Goal: Task Accomplishment & Management: Use online tool/utility

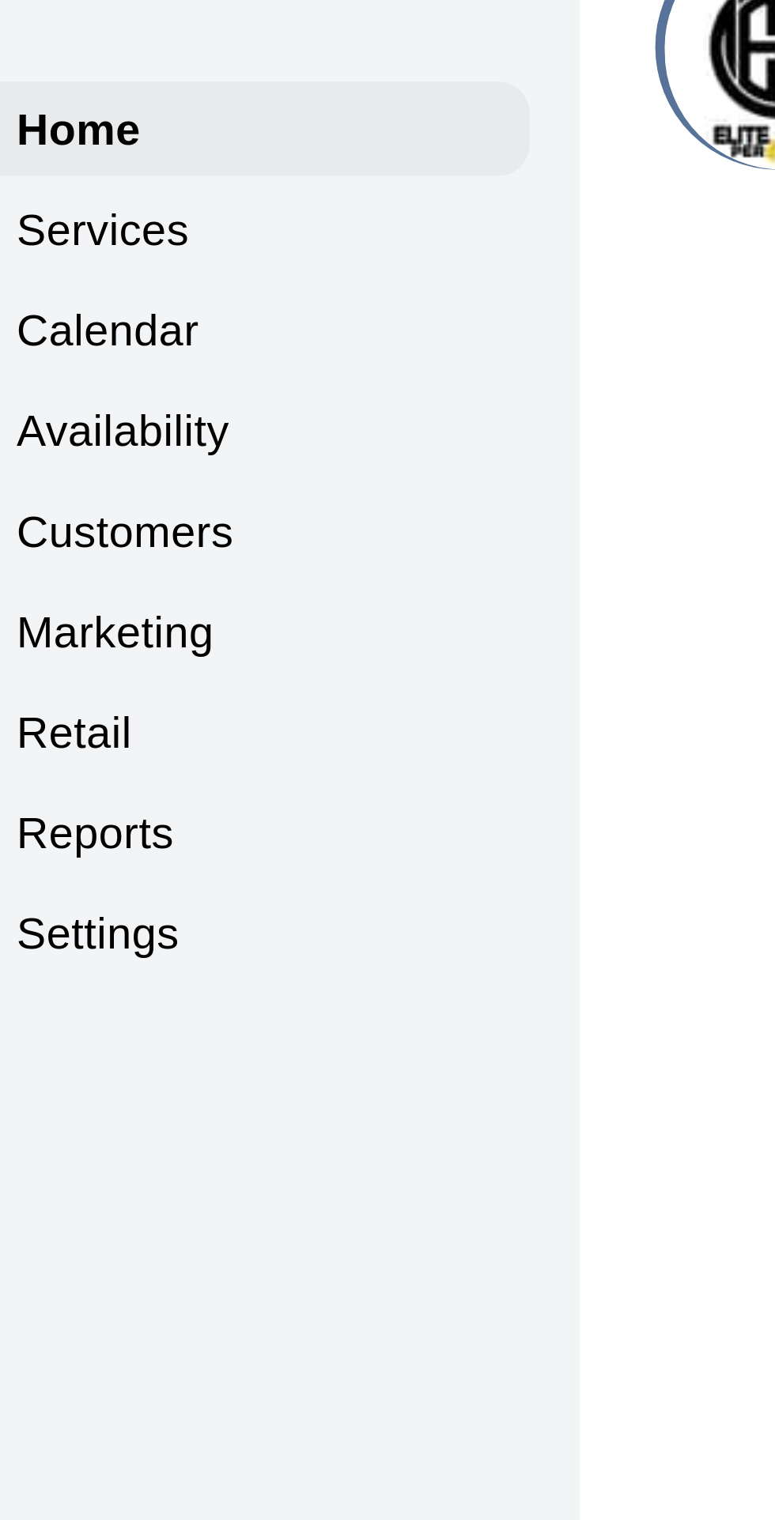
click at [68, 124] on p "Calendar" at bounding box center [59, 121] width 46 height 16
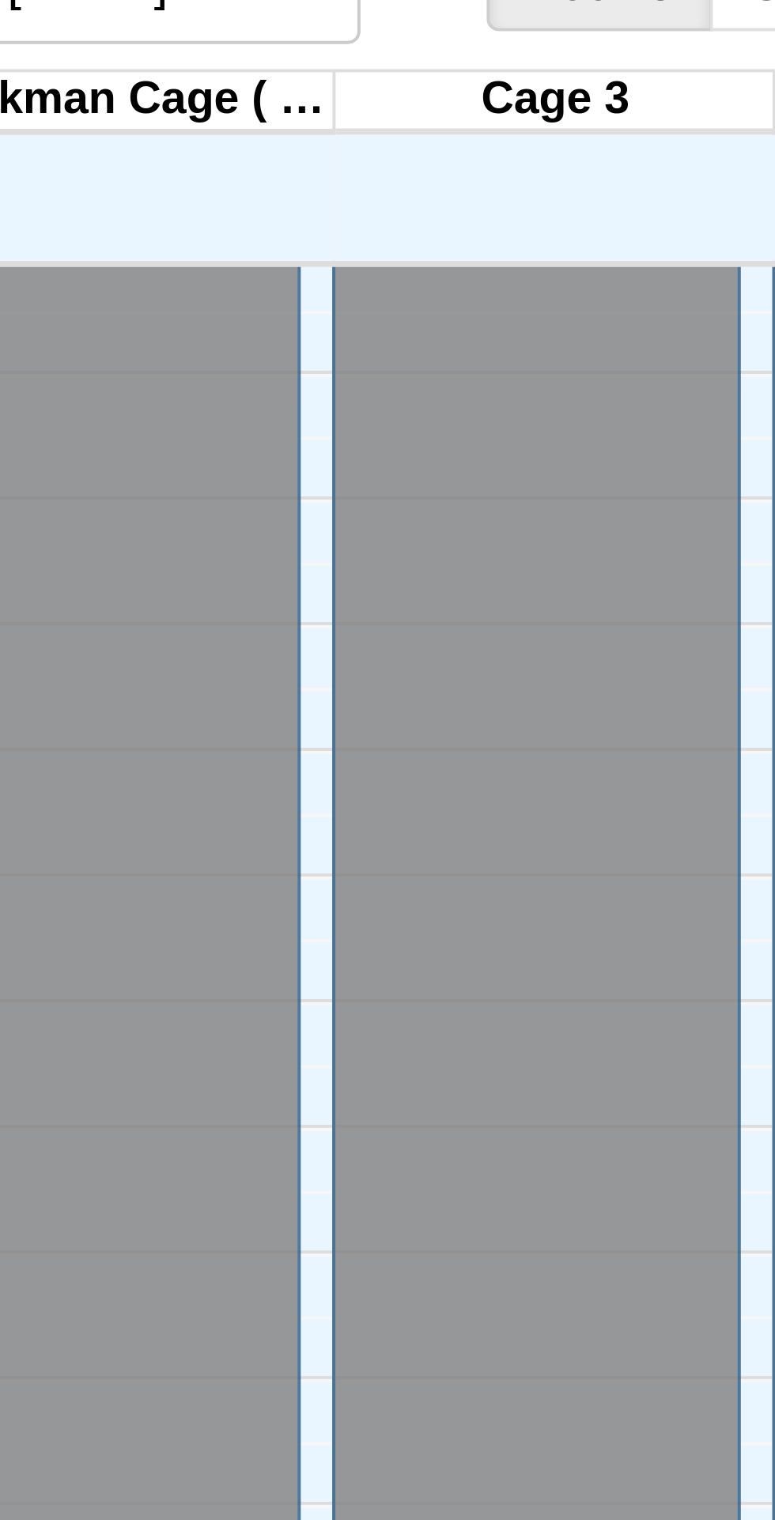
scroll to position [0, 107]
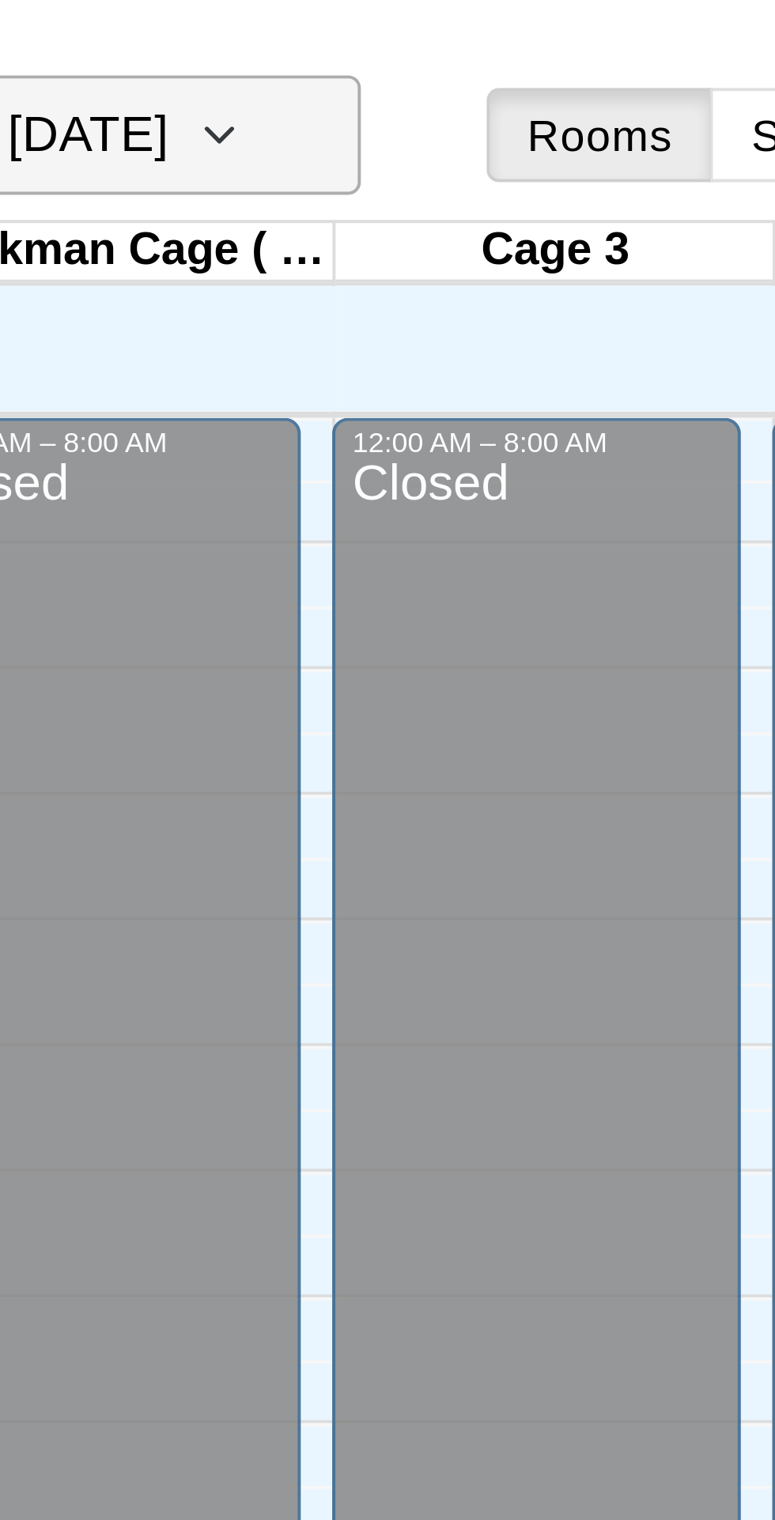
click at [462, 38] on icon "button" at bounding box center [455, 34] width 13 height 19
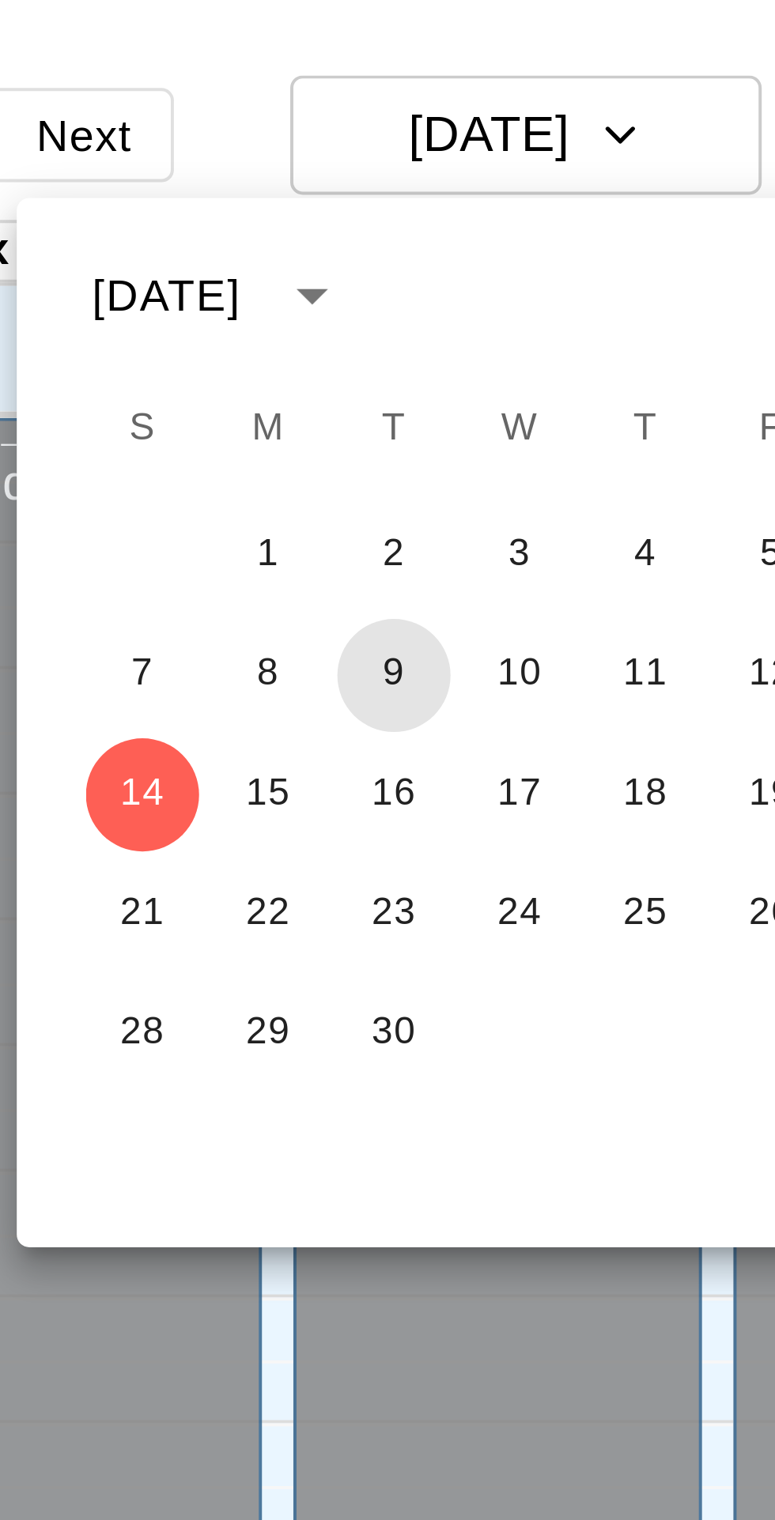
click at [398, 167] on button "9" at bounding box center [398, 170] width 28 height 28
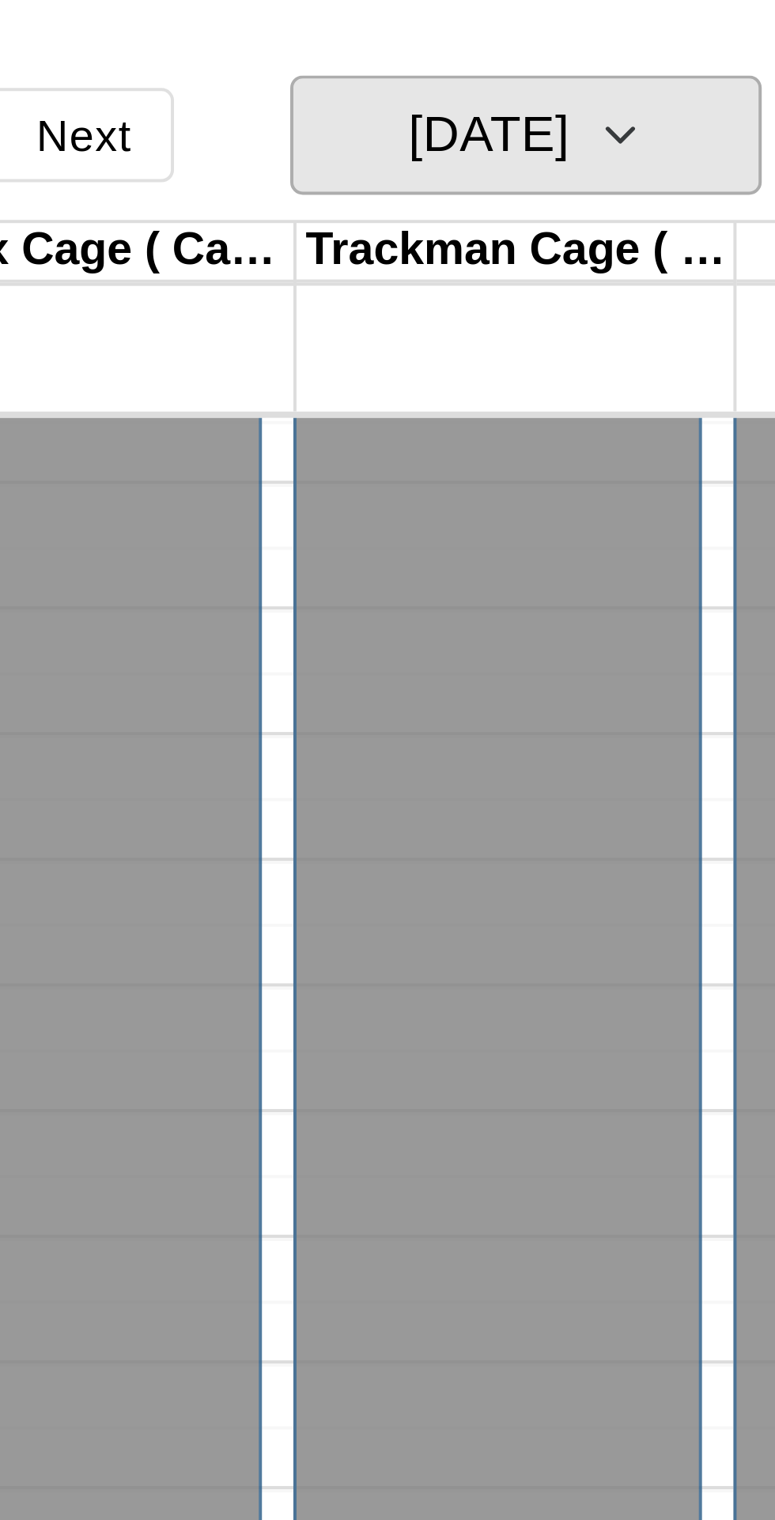
scroll to position [84, 107]
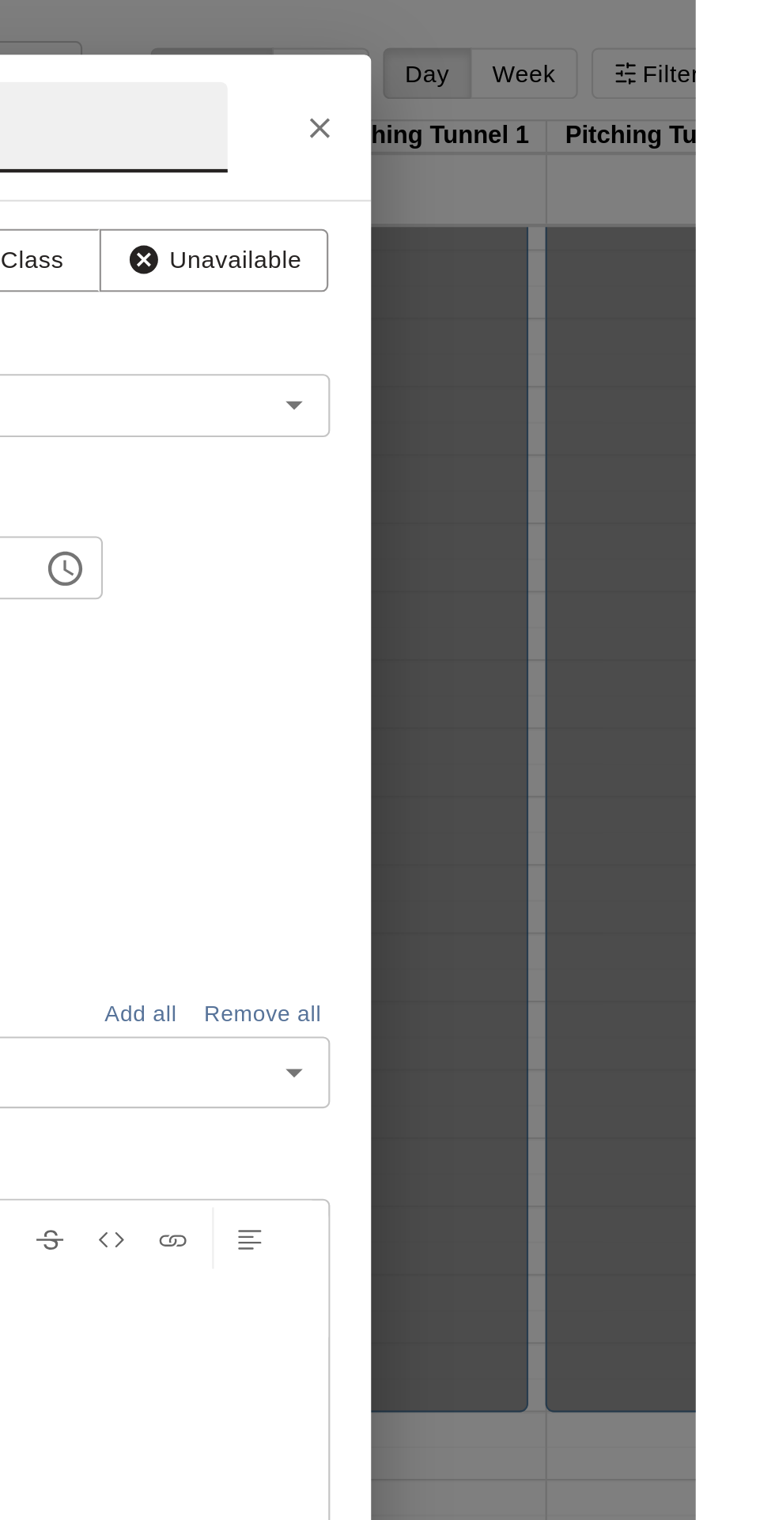
type input "*"
click at [606, 64] on icon "Close" at bounding box center [600, 59] width 9 height 9
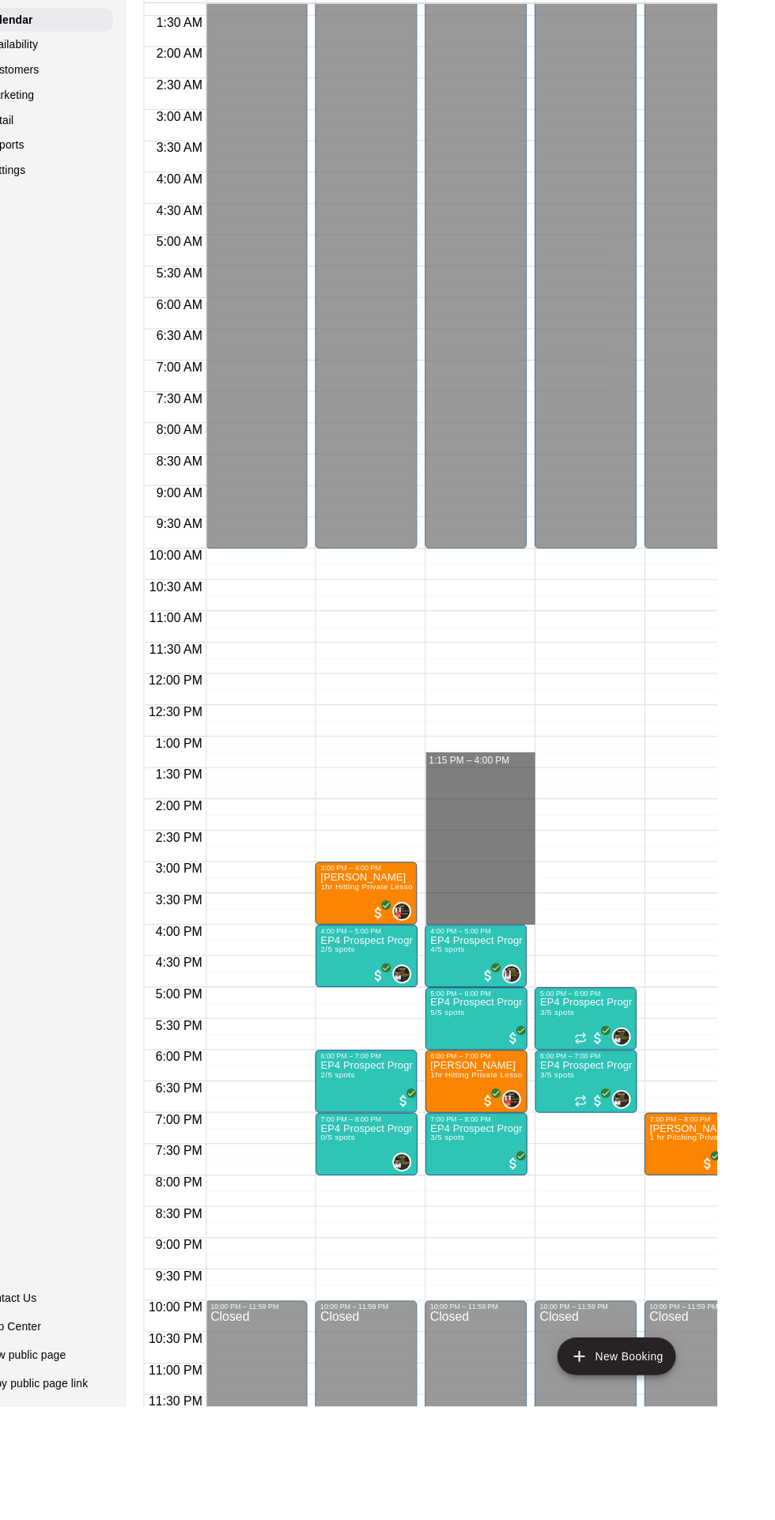
scroll to position [0, 0]
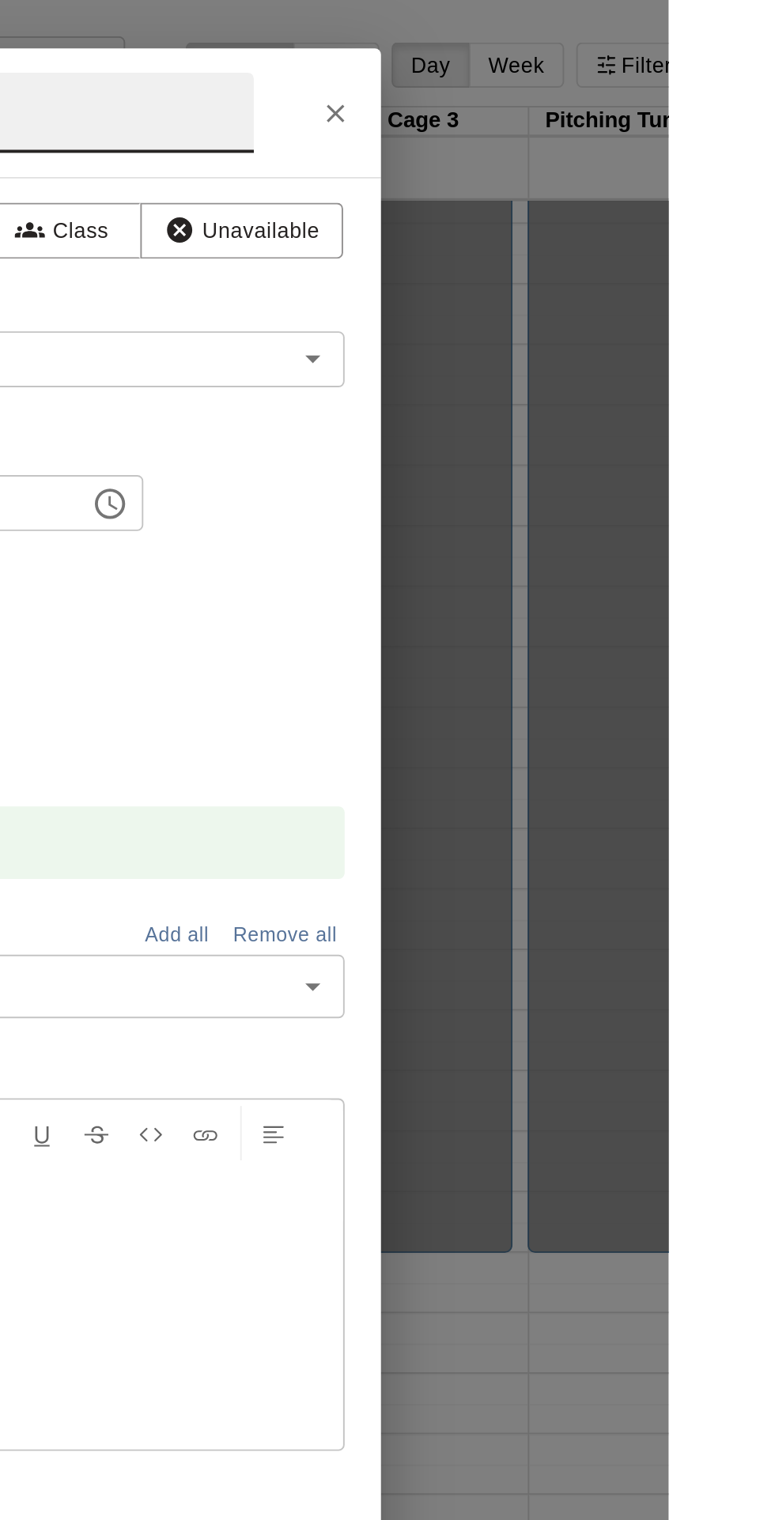
click at [615, 74] on button "Close" at bounding box center [601, 59] width 28 height 28
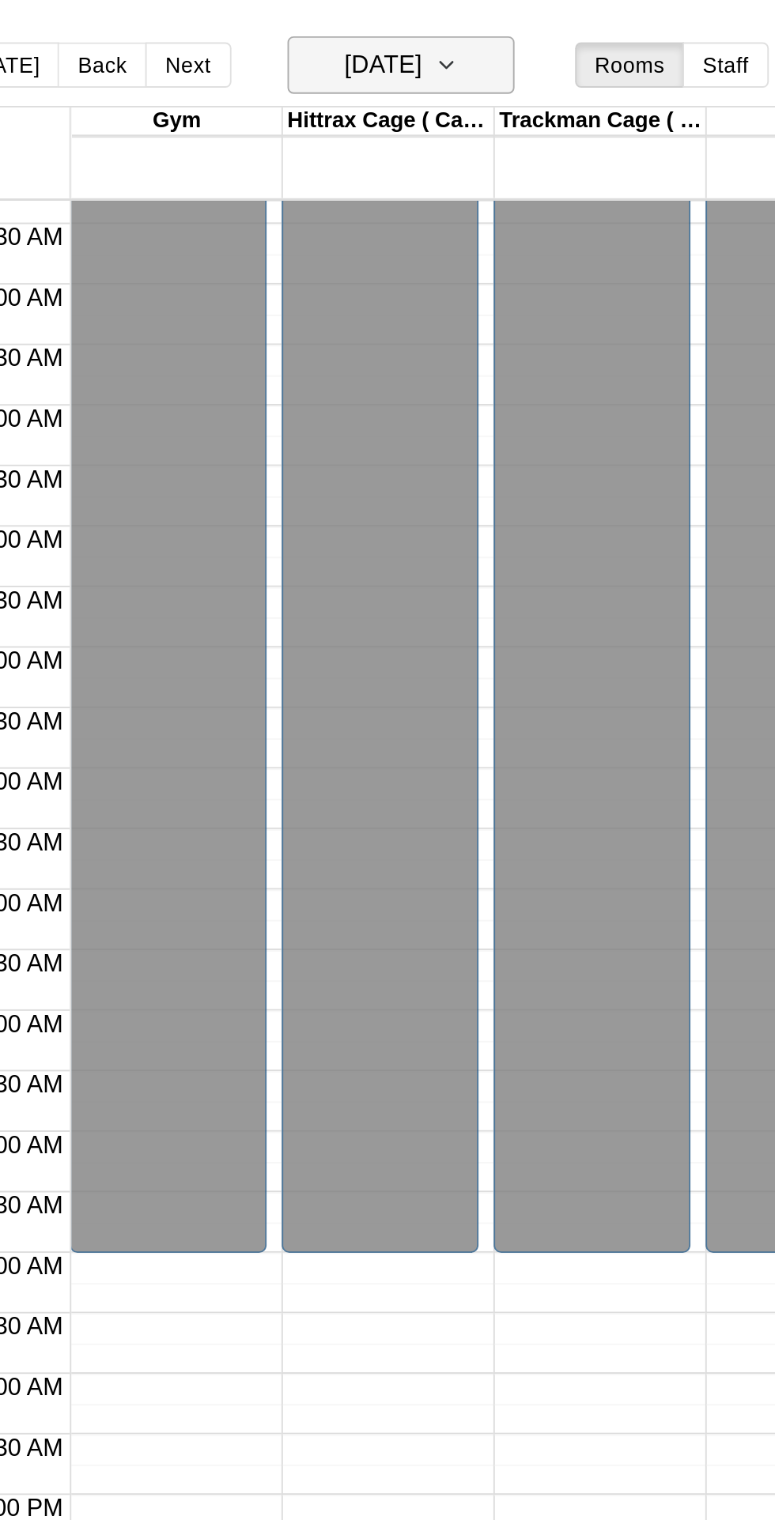
click at [462, 34] on icon "button" at bounding box center [455, 34] width 13 height 19
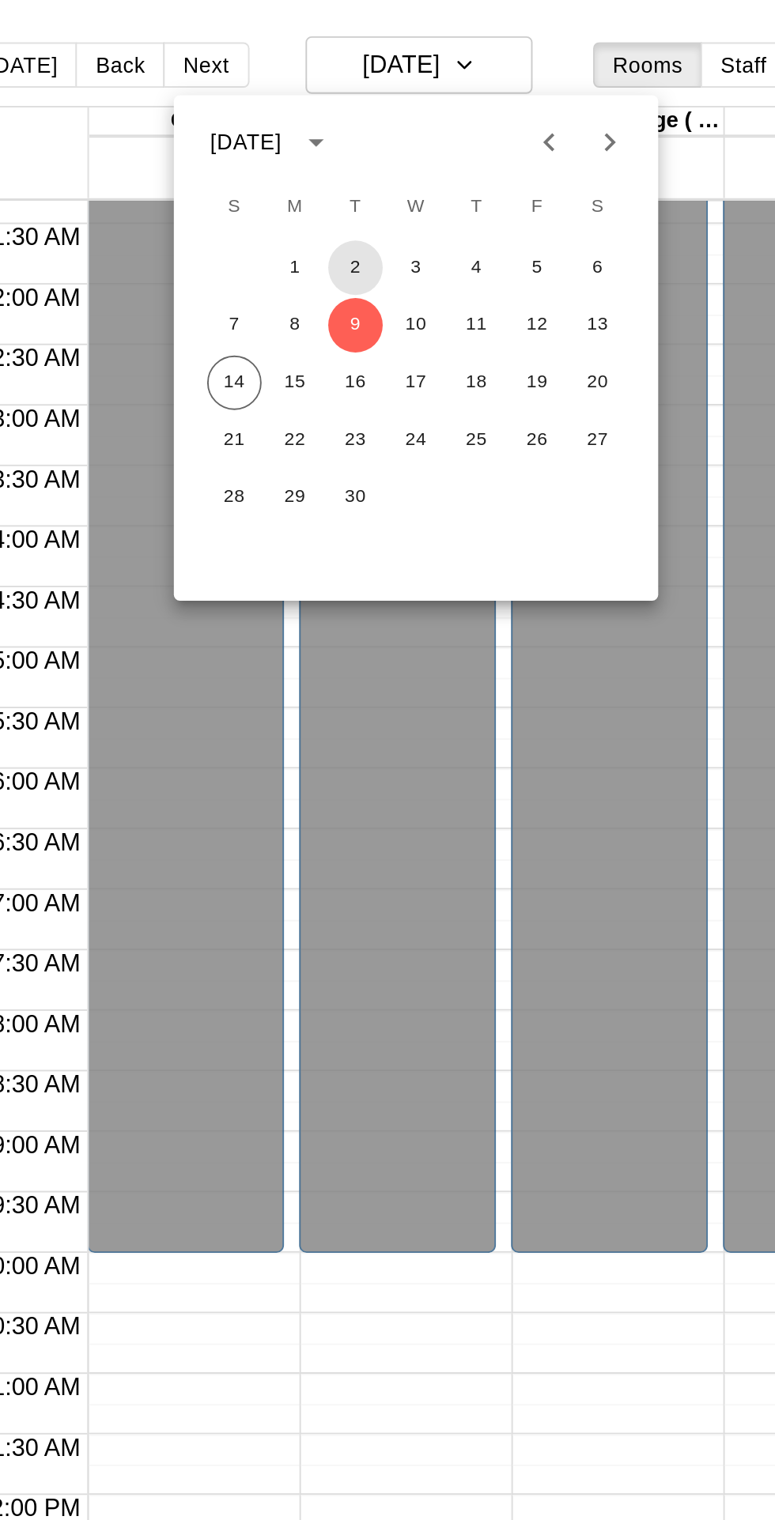
click at [398, 139] on button "2" at bounding box center [398, 140] width 28 height 28
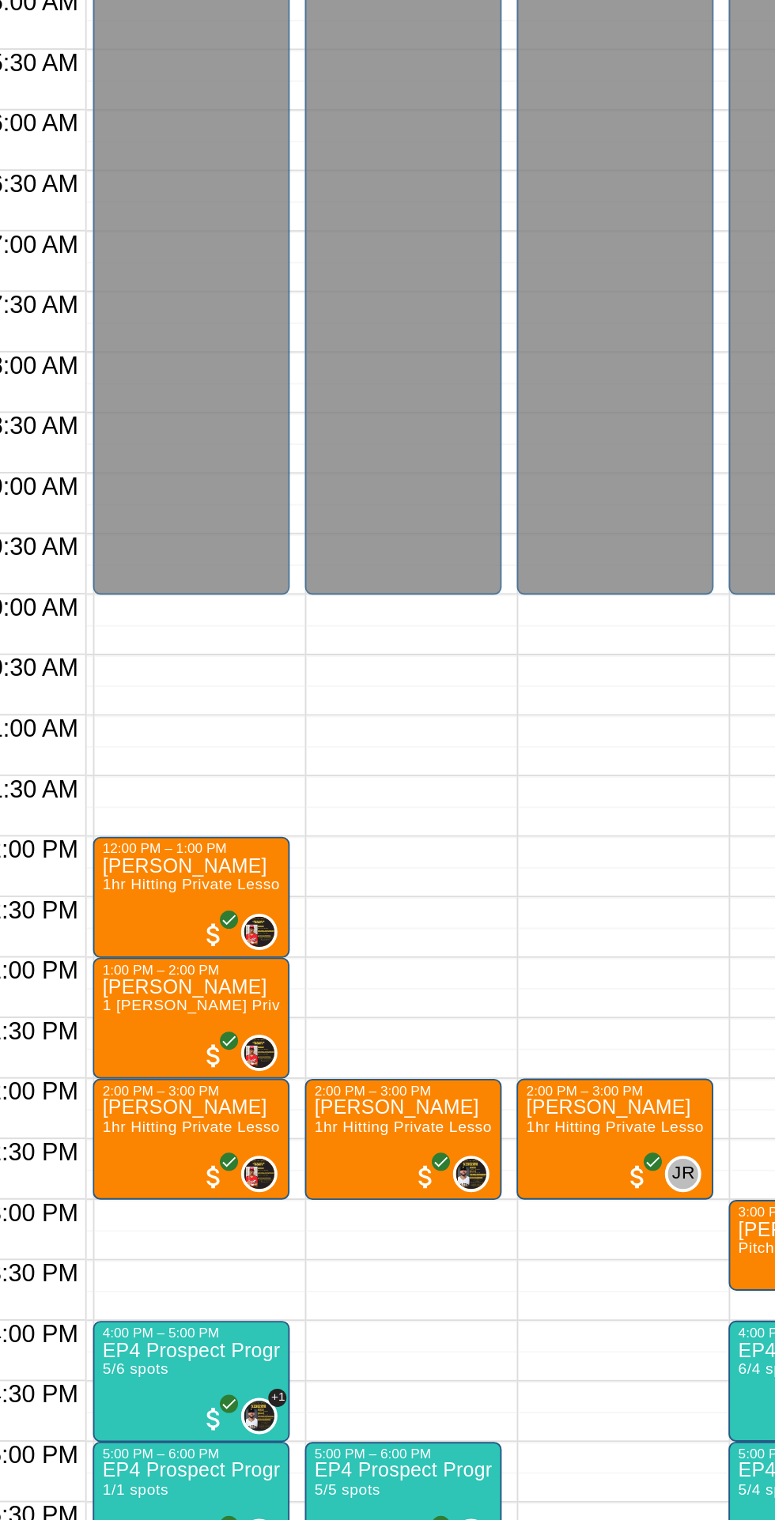
scroll to position [84, 107]
